Goal: Task Accomplishment & Management: Manage account settings

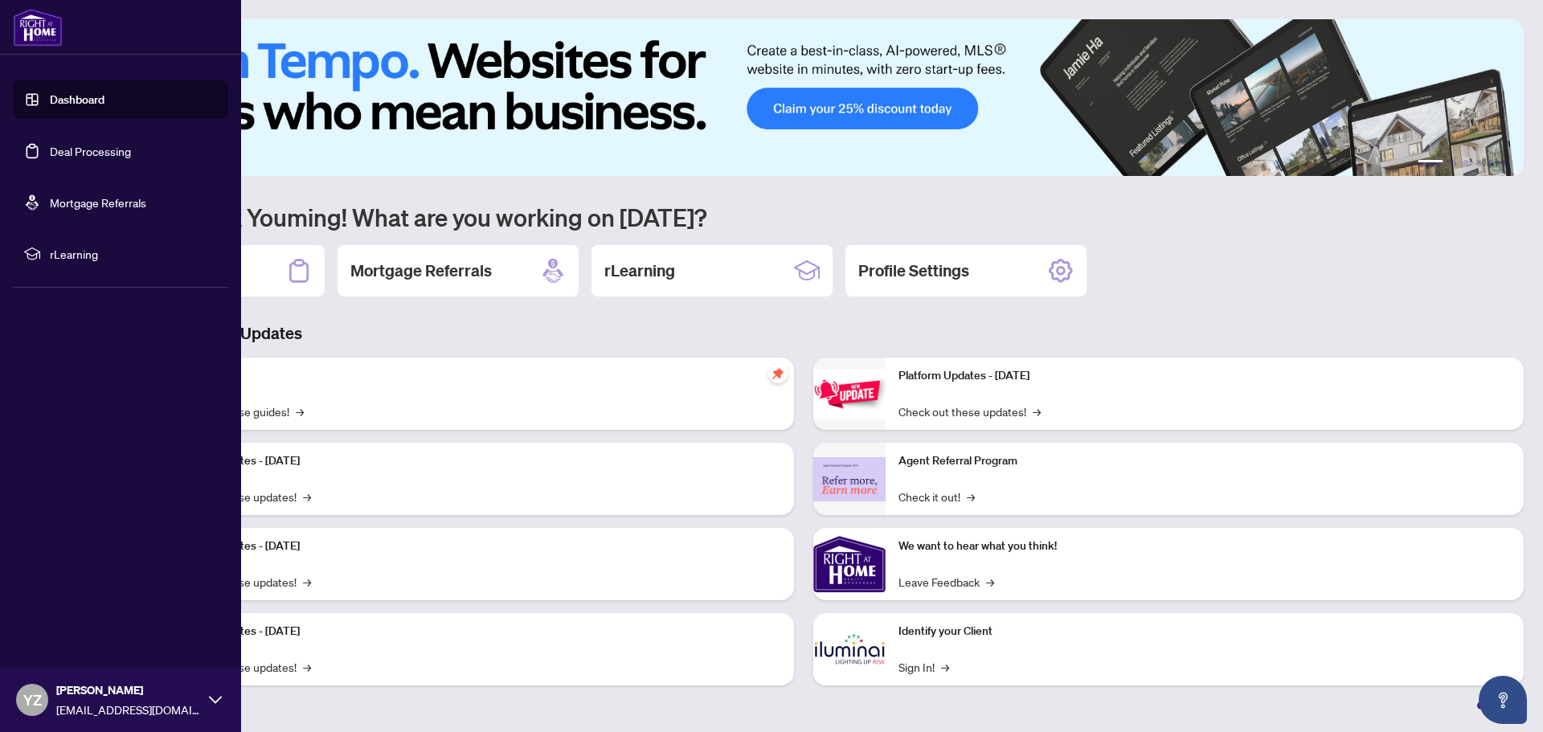
click at [84, 95] on link "Dashboard" at bounding box center [77, 99] width 55 height 14
click at [65, 101] on link "Dashboard" at bounding box center [77, 99] width 55 height 14
click at [102, 151] on link "Deal Processing" at bounding box center [90, 151] width 81 height 14
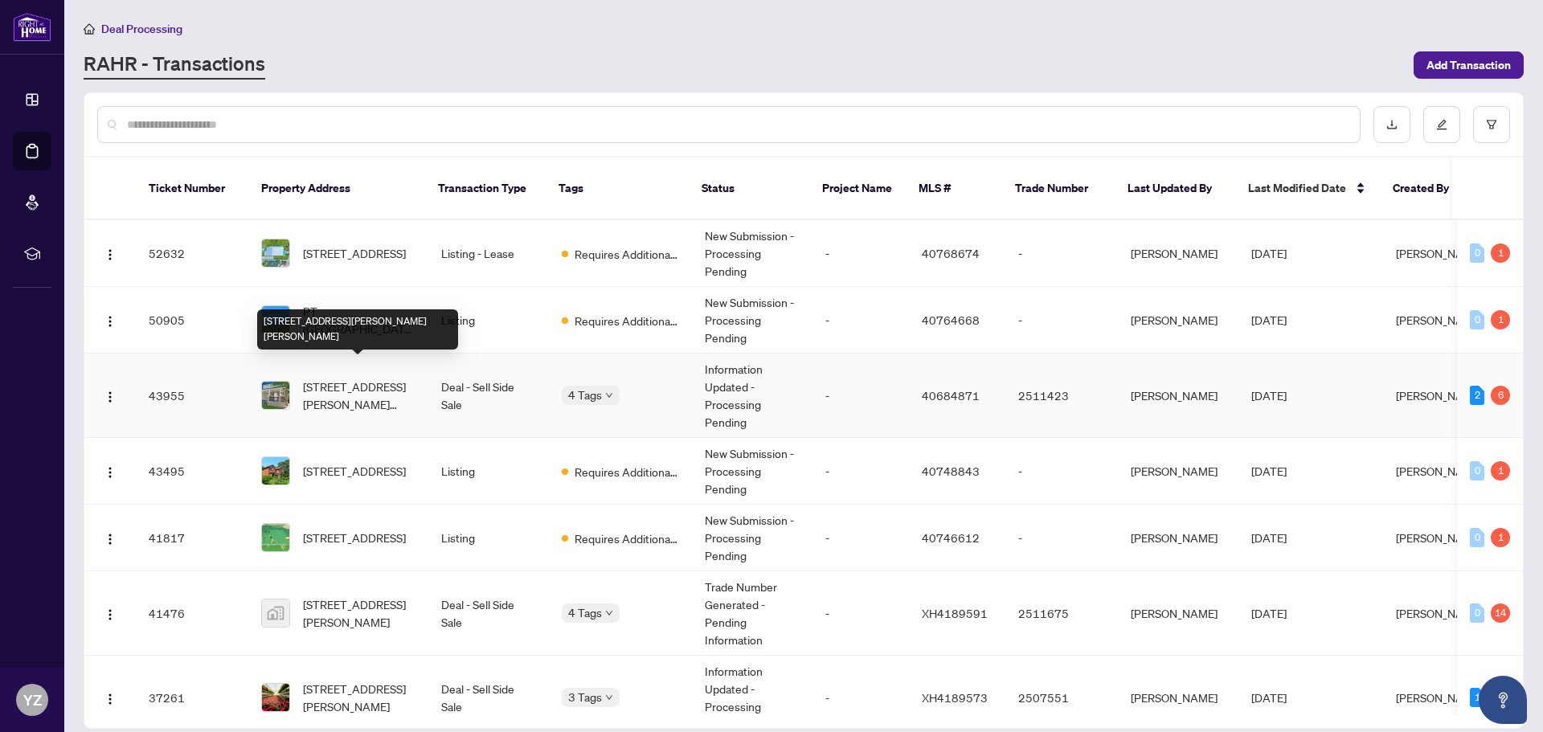
click at [309, 378] on span "[STREET_ADDRESS][PERSON_NAME][PERSON_NAME]" at bounding box center [359, 395] width 113 height 35
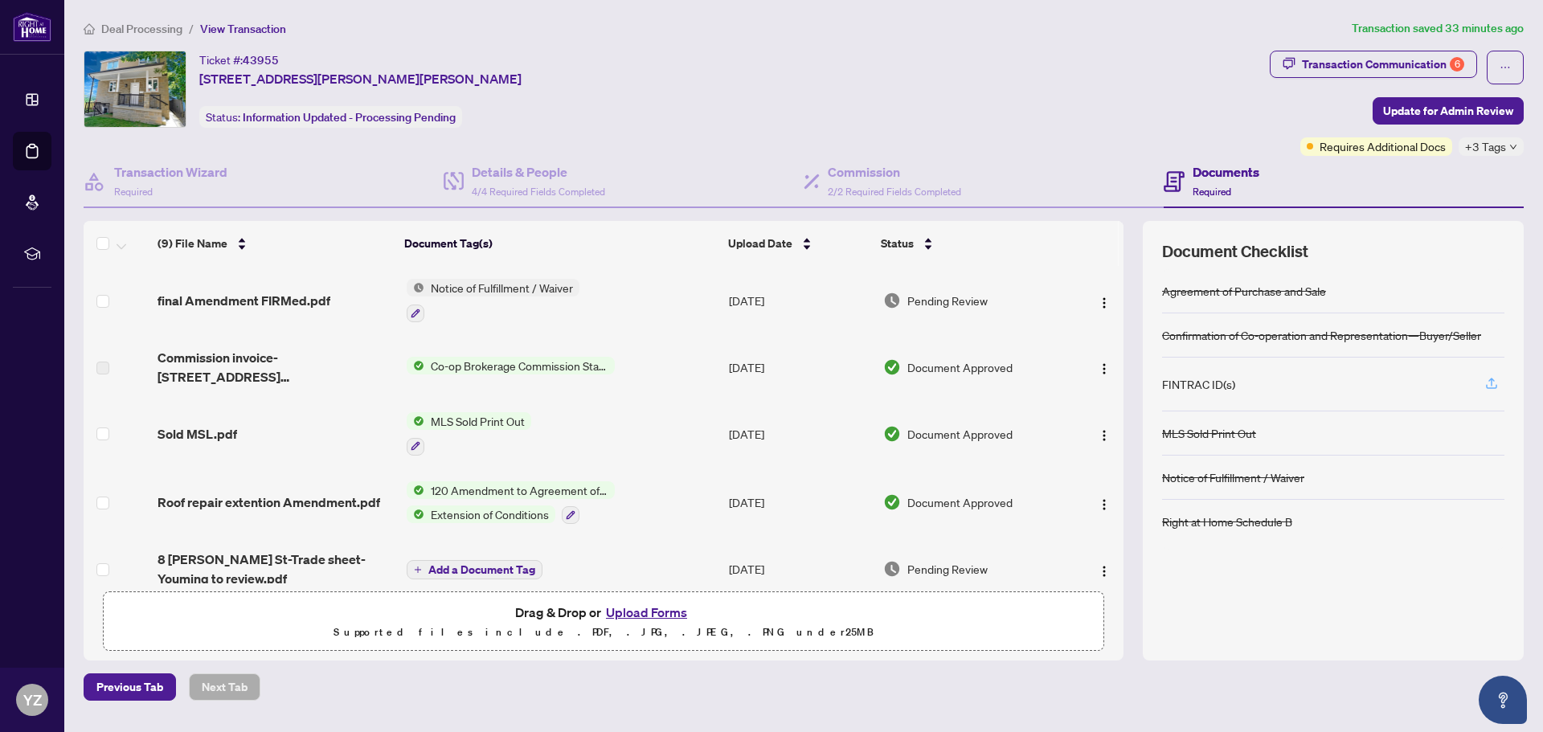
click at [1492, 383] on icon "button" at bounding box center [1491, 383] width 14 height 14
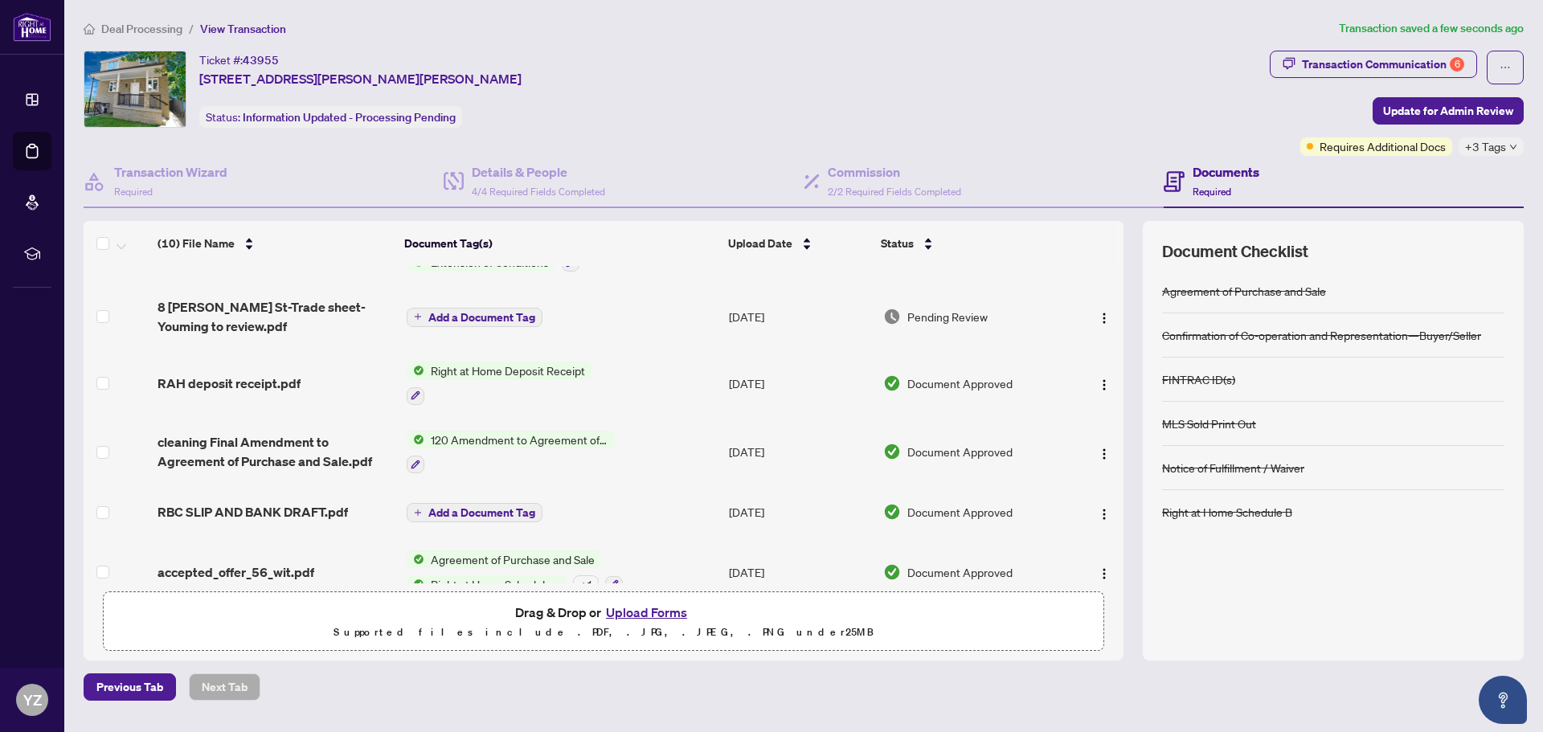
scroll to position [342, 0]
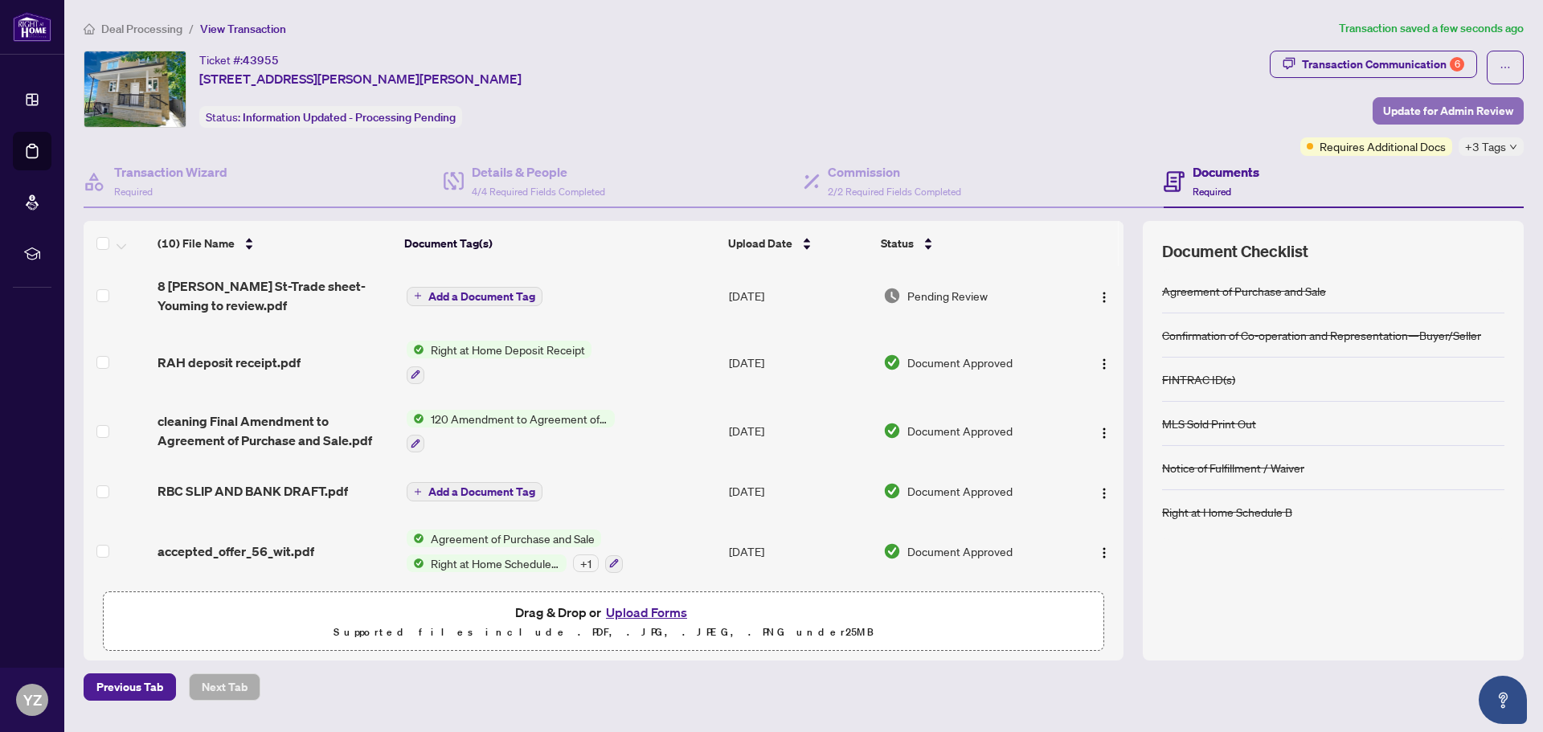
click at [1437, 112] on span "Update for Admin Review" at bounding box center [1448, 111] width 130 height 26
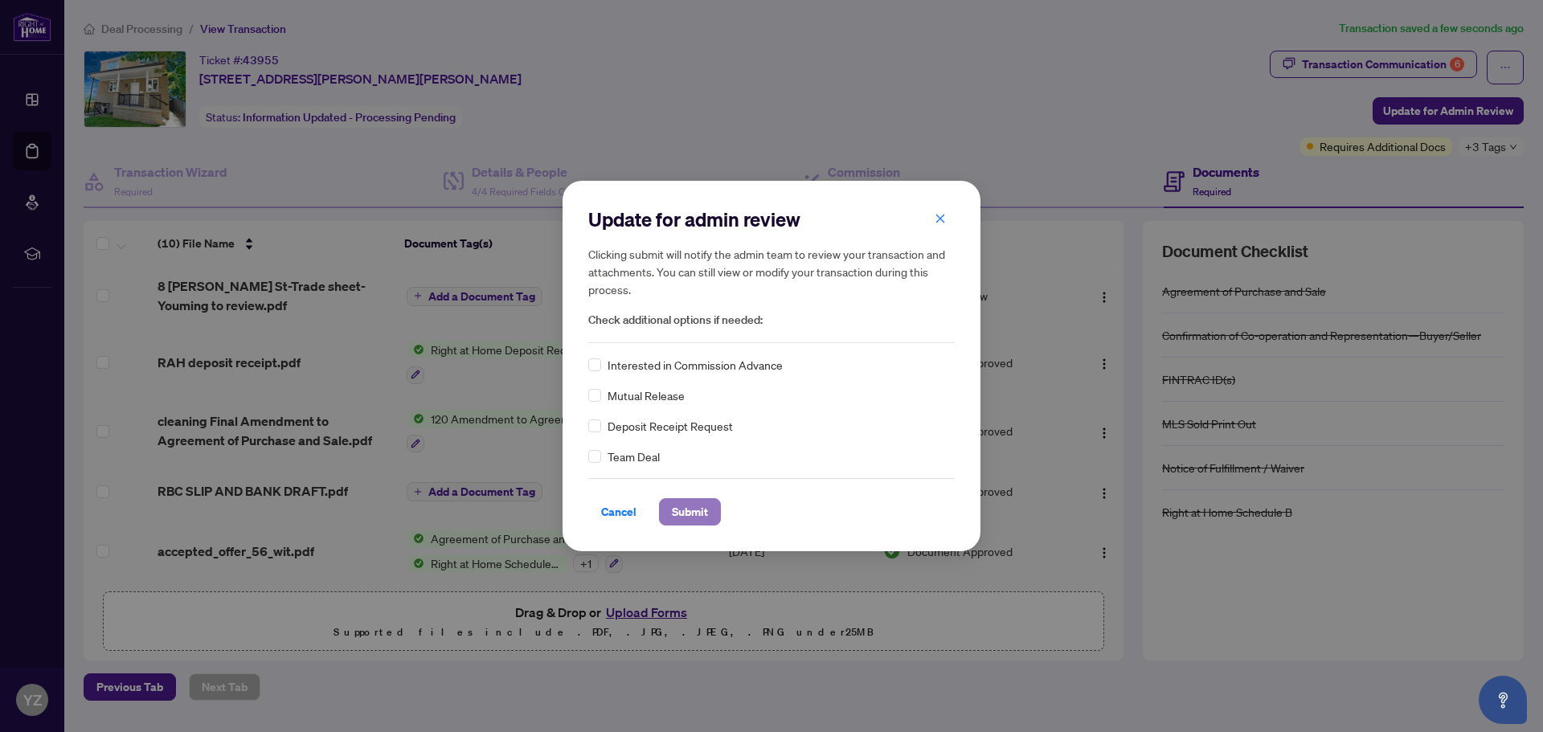
click at [690, 508] on span "Submit" at bounding box center [690, 512] width 36 height 26
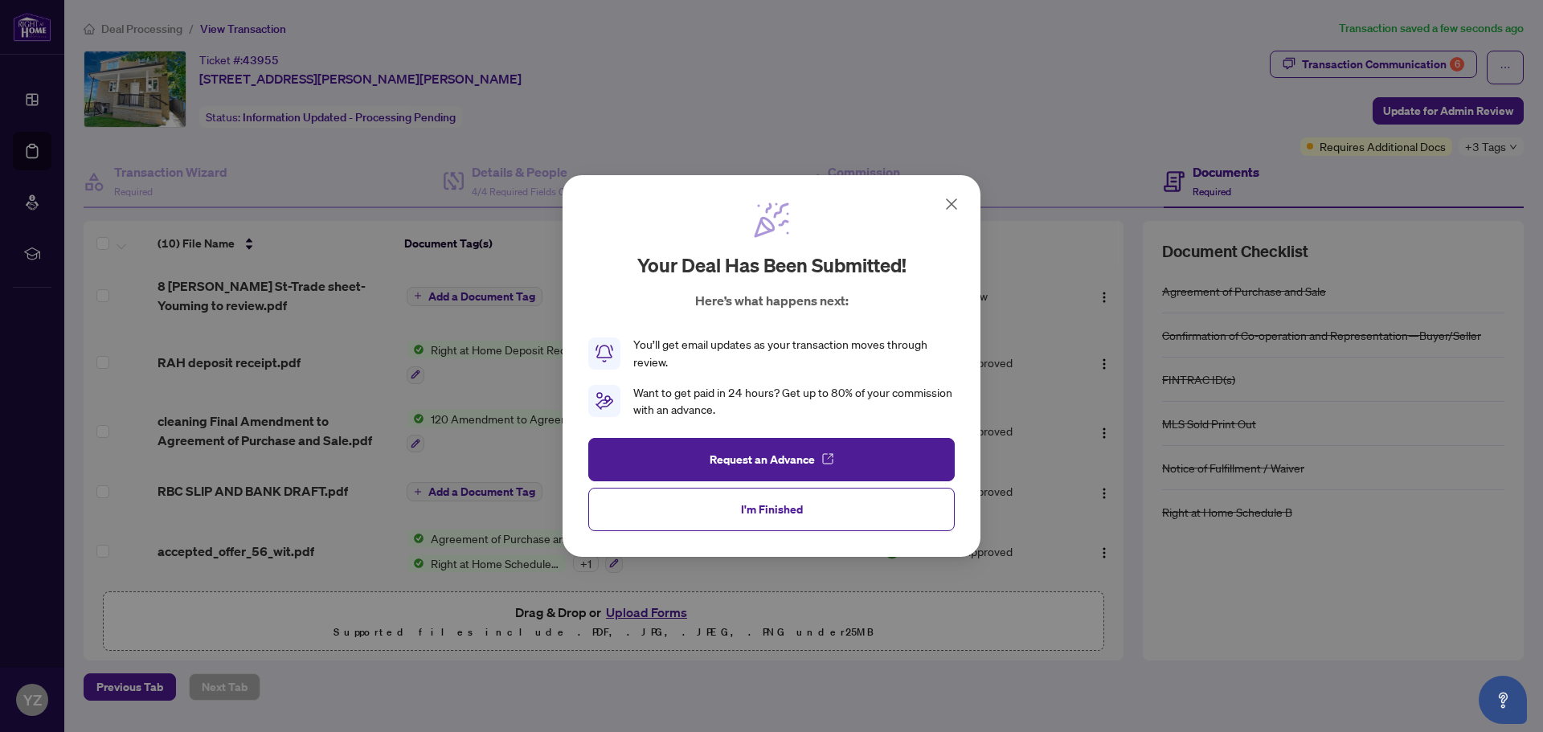
click at [951, 202] on icon at bounding box center [951, 203] width 19 height 19
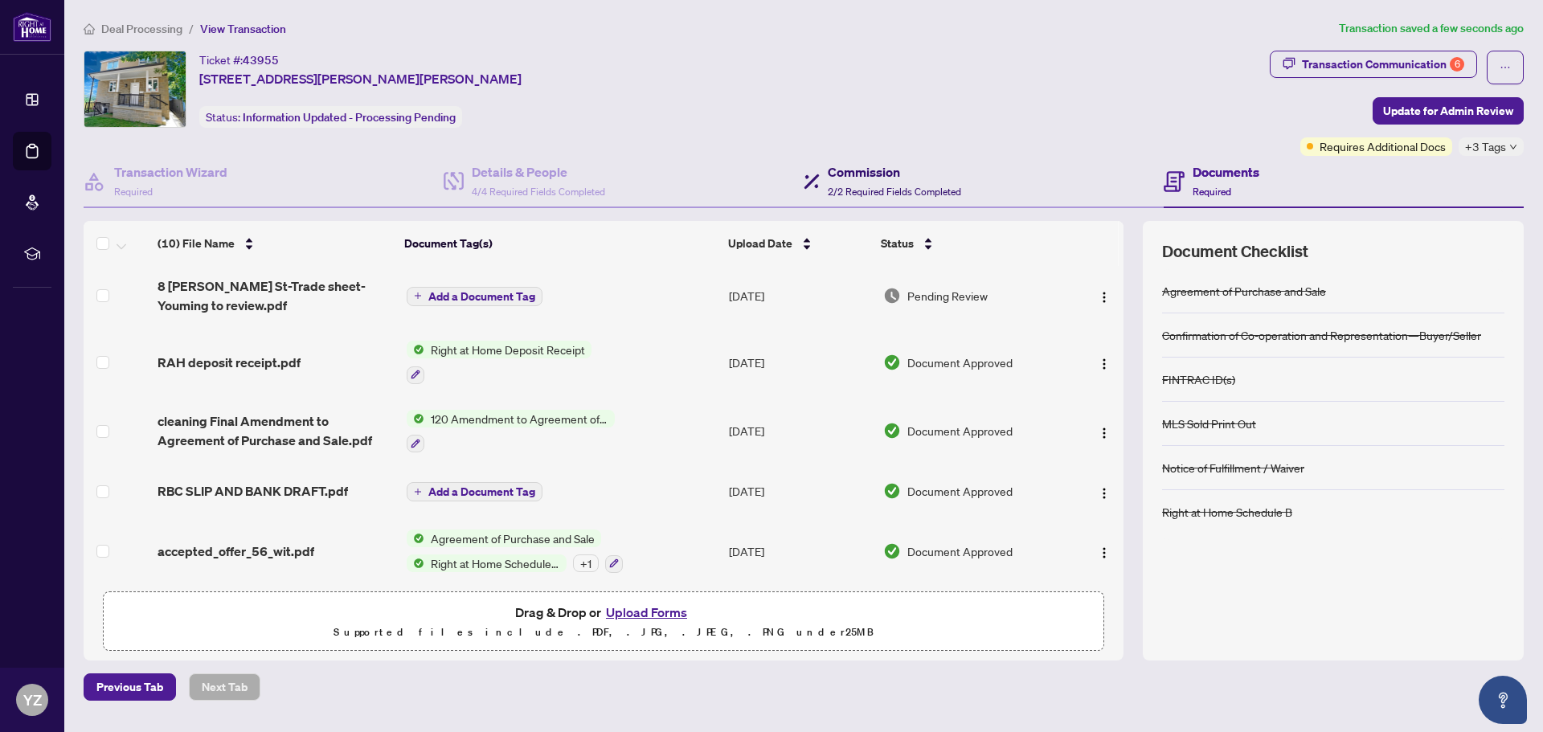
click at [850, 182] on div "Commission 2/2 Required Fields Completed" at bounding box center [894, 181] width 133 height 38
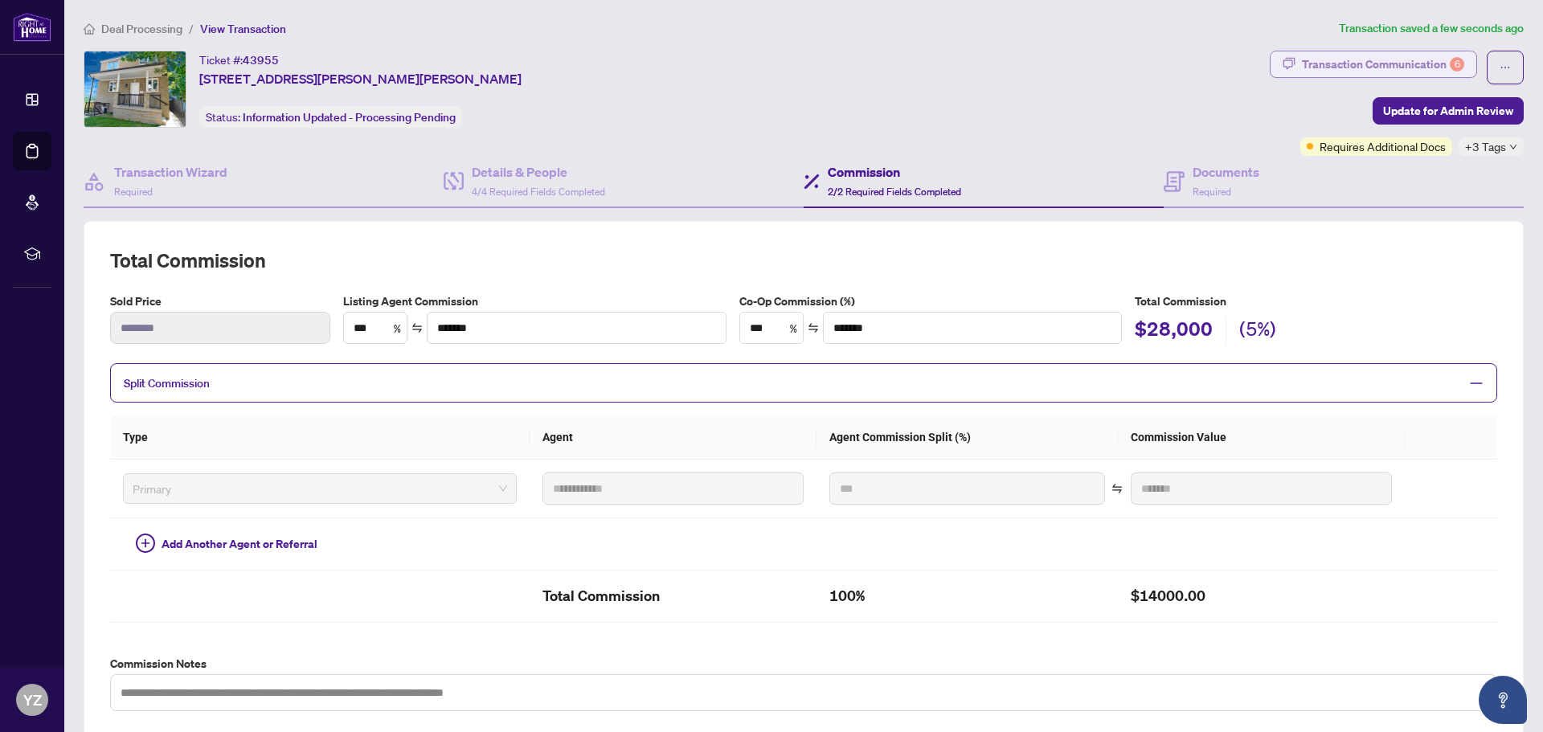
click at [1394, 63] on div "Transaction Communication 6" at bounding box center [1383, 64] width 162 height 26
type textarea "**********"
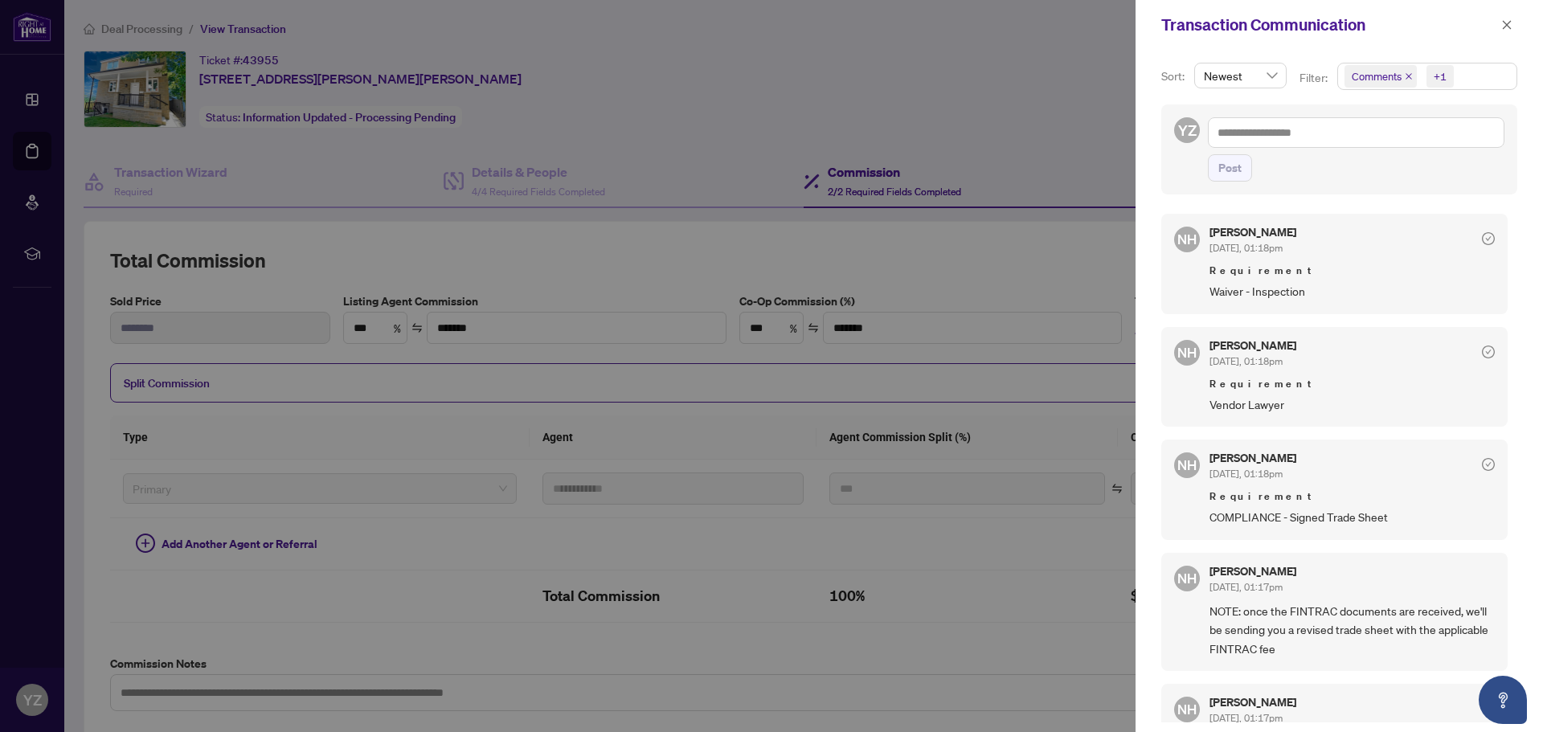
click at [1272, 508] on span "COMPLIANCE - Signed Trade Sheet" at bounding box center [1351, 517] width 285 height 18
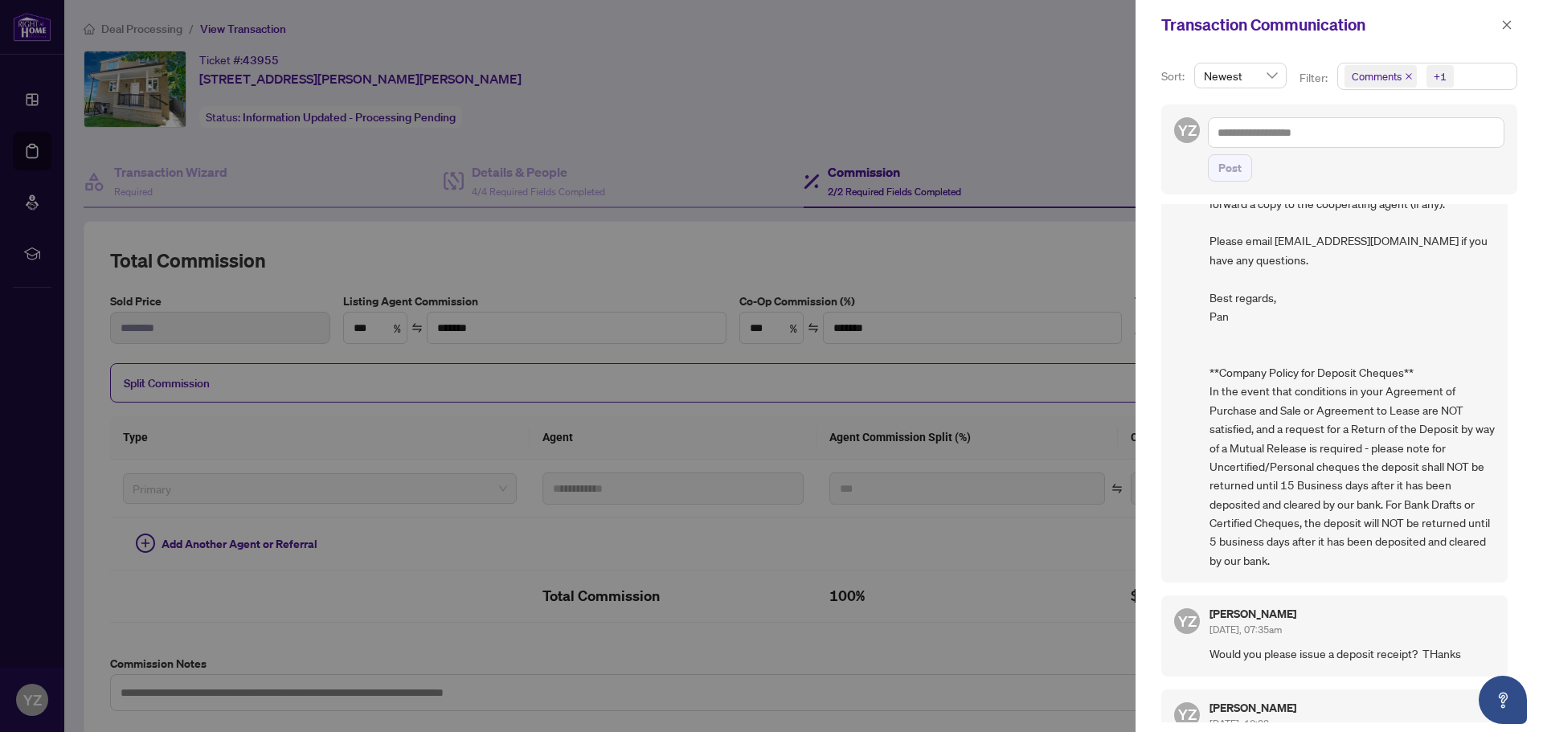
scroll to position [1328, 0]
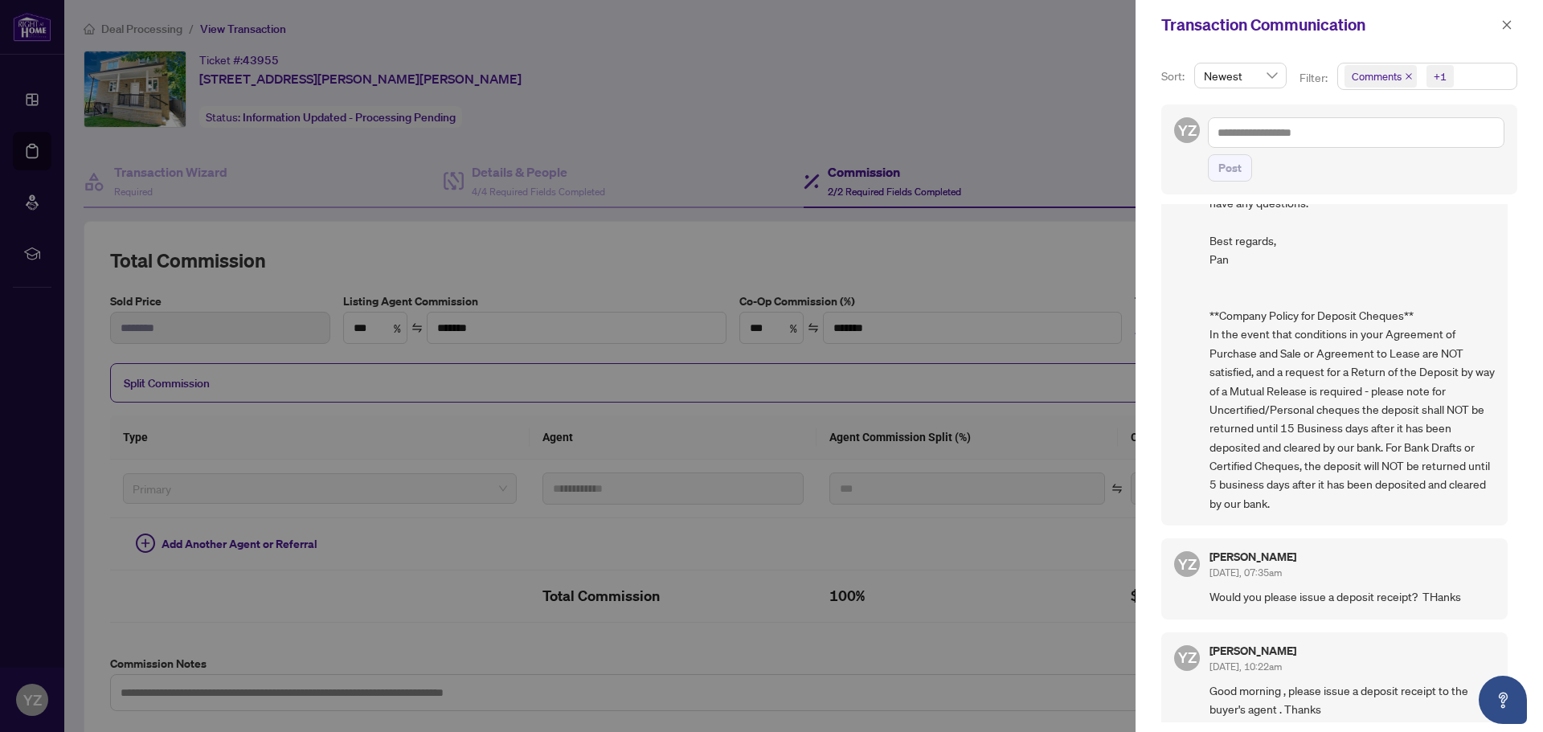
click at [713, 540] on div at bounding box center [771, 366] width 1543 height 732
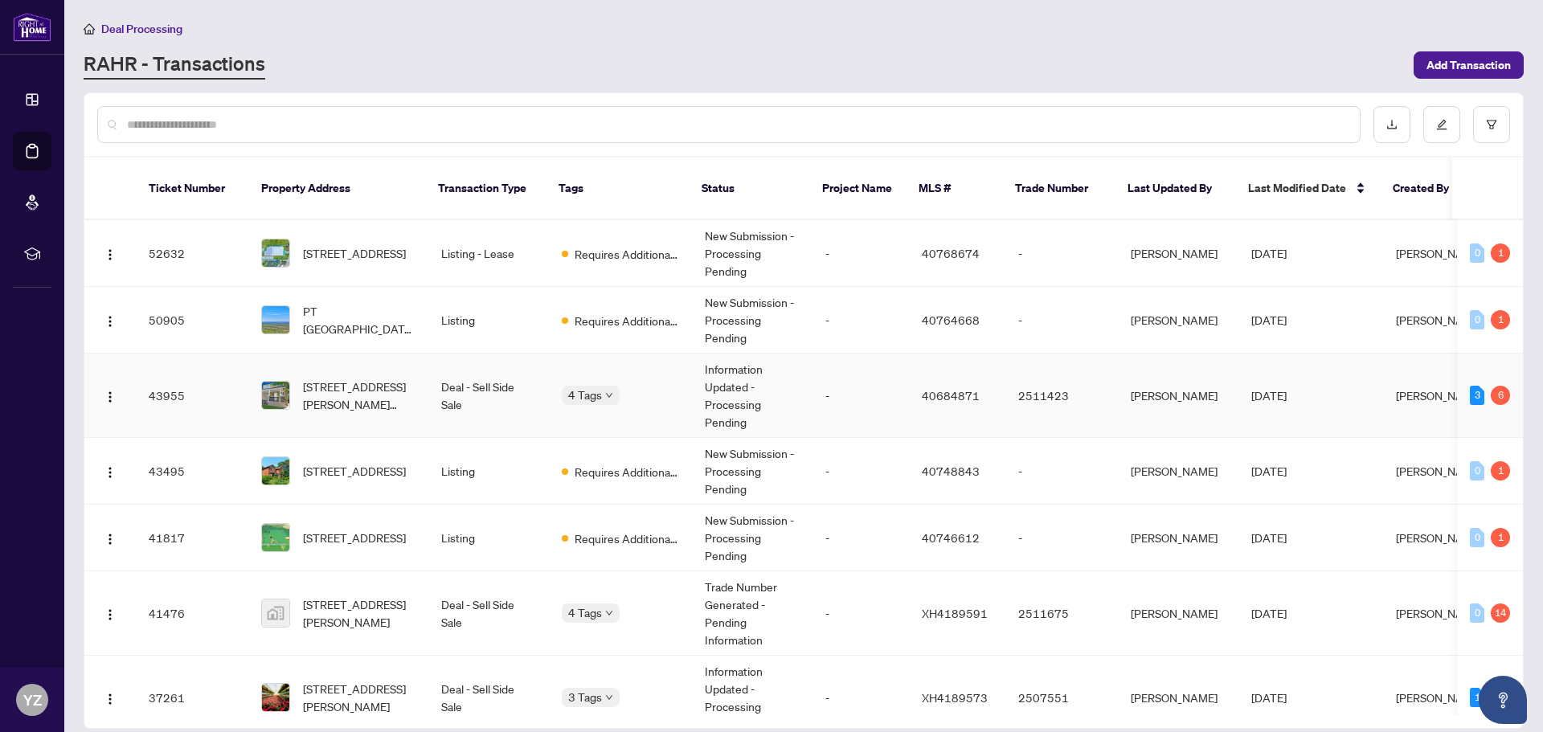
click at [279, 382] on img at bounding box center [275, 395] width 27 height 27
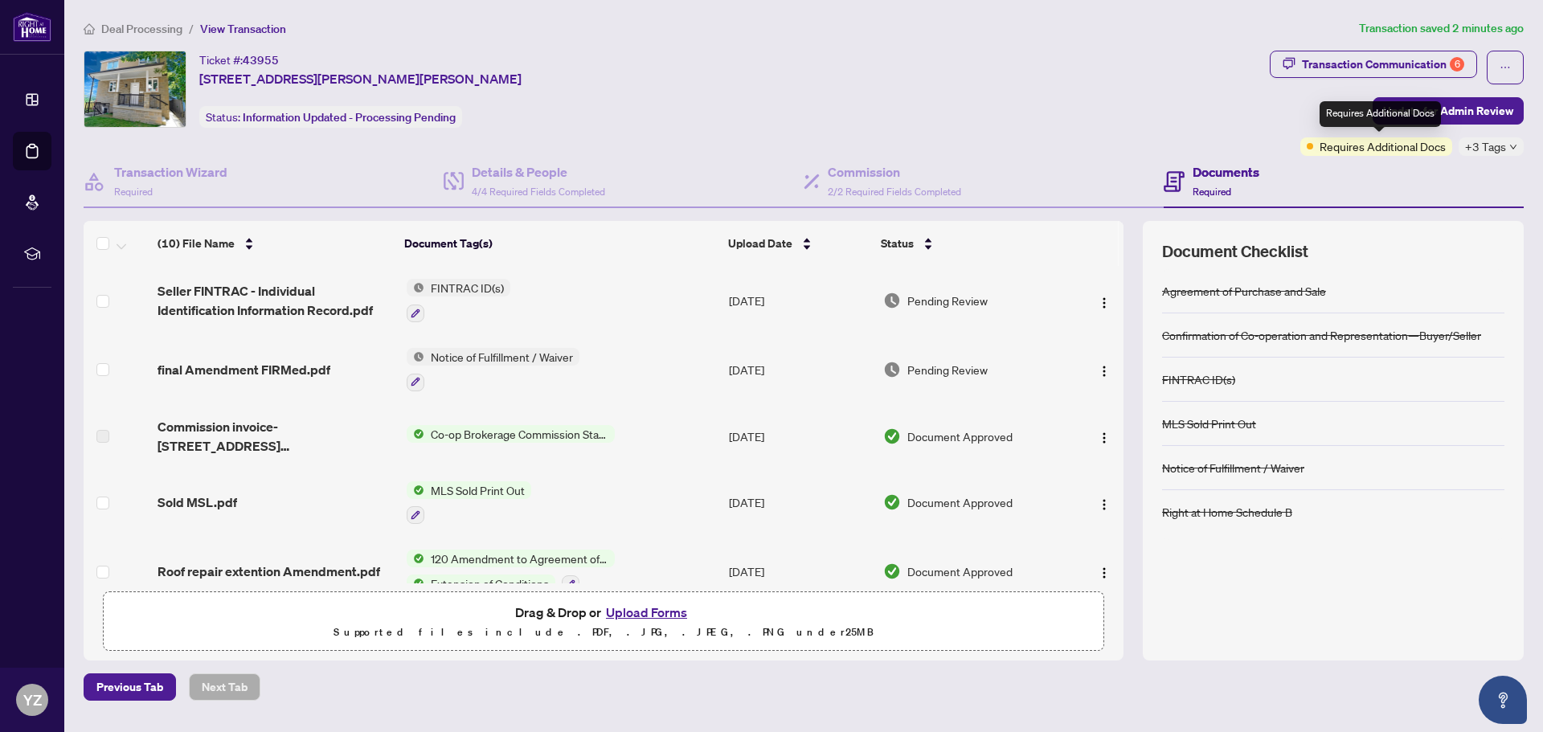
click at [1348, 145] on span "Requires Additional Docs" at bounding box center [1383, 146] width 126 height 18
click at [1513, 146] on icon "down" at bounding box center [1513, 147] width 8 height 8
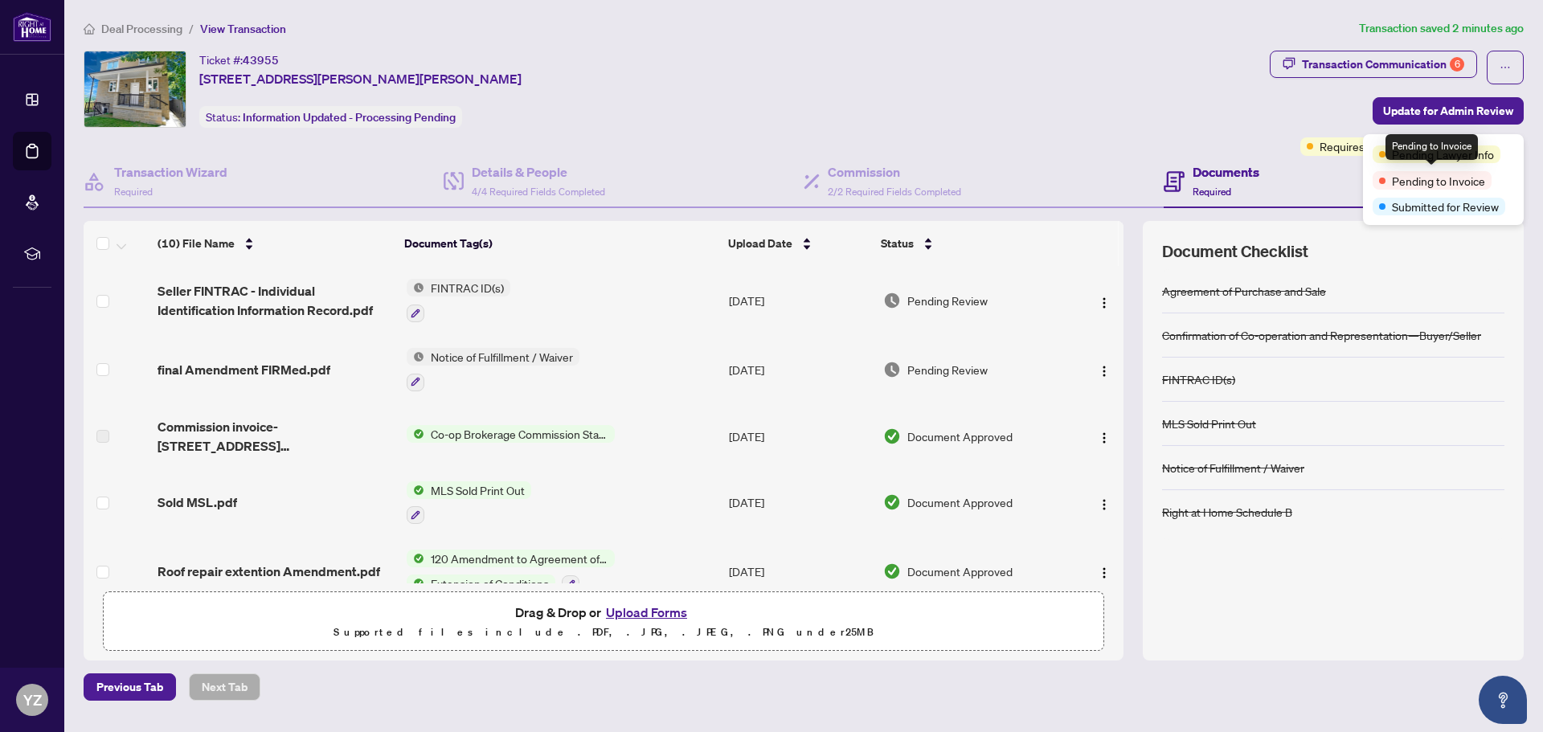
click at [1429, 181] on span "Pending to Invoice" at bounding box center [1438, 181] width 93 height 18
click at [706, 118] on div "Ticket #: 43955 [STREET_ADDRESS][PERSON_NAME][PERSON_NAME] Status: Information …" at bounding box center [674, 89] width 1180 height 77
